Goal: Task Accomplishment & Management: Complete application form

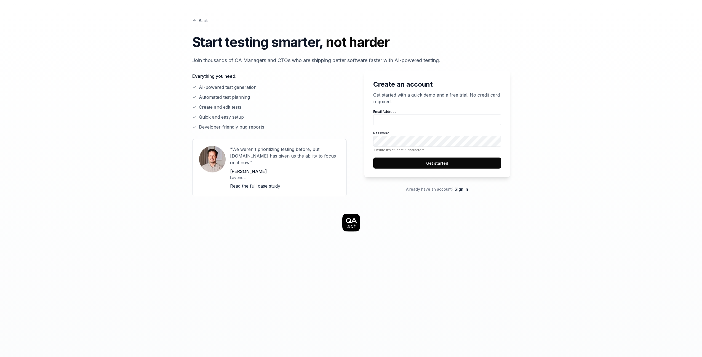
click at [201, 21] on link "Back" at bounding box center [200, 21] width 16 height 6
click at [203, 20] on link "Back" at bounding box center [200, 21] width 16 height 6
click at [208, 23] on div "Back Start testing smarter, not harder Join thousands of QA Managers and CTOs w…" at bounding box center [351, 41] width 318 height 46
click at [206, 18] on link "Back" at bounding box center [200, 21] width 16 height 6
